Goal: Navigation & Orientation: Find specific page/section

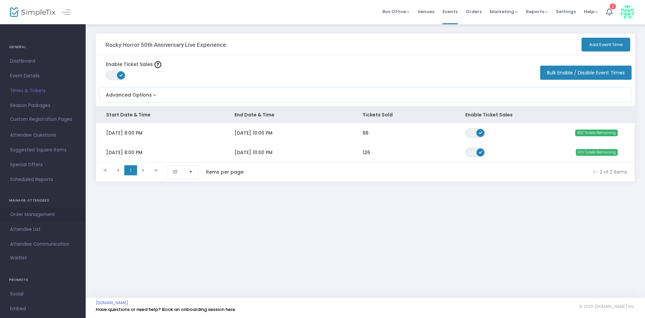
click at [33, 216] on span "Order Management" at bounding box center [43, 214] width 66 height 9
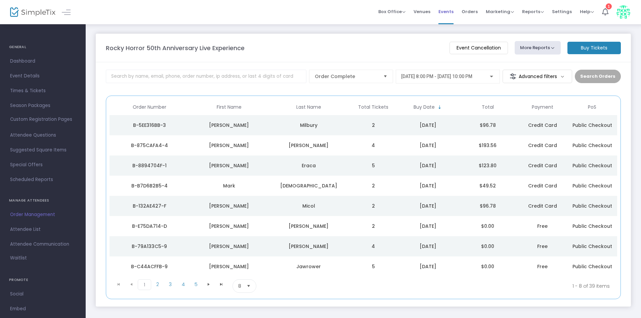
click at [450, 11] on span "Events" at bounding box center [446, 11] width 15 height 17
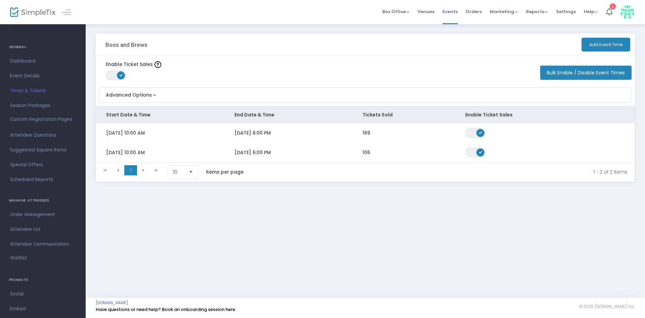
click at [454, 10] on span "Events" at bounding box center [450, 11] width 15 height 17
